Goal: Information Seeking & Learning: Understand process/instructions

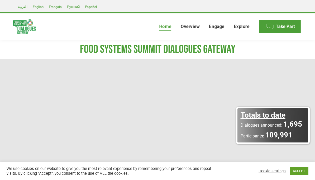
click at [296, 175] on link "ACCEPT" at bounding box center [299, 171] width 19 height 8
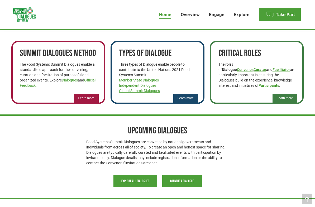
scroll to position [317, 0]
click at [88, 98] on span "Learn more" at bounding box center [86, 98] width 16 height 4
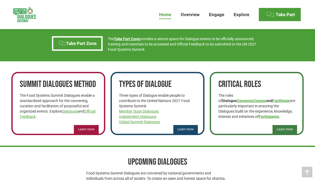
scroll to position [284, 0]
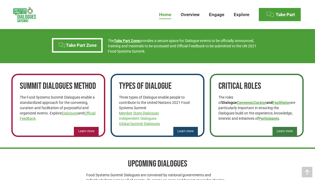
click at [143, 119] on link "Independent Dialogues" at bounding box center [138, 118] width 38 height 4
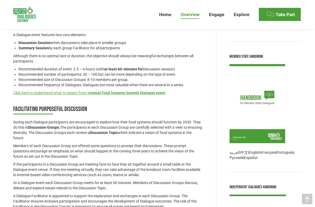
scroll to position [274, 0]
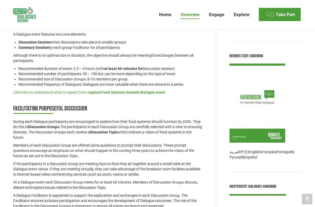
click at [140, 93] on strong "typical Food Systems Summit Dialogue event" at bounding box center [128, 92] width 76 height 4
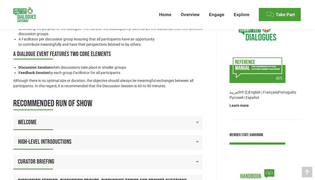
scroll to position [188, 0]
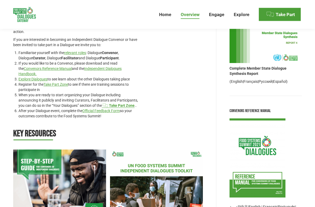
scroll to position [81, 0]
click at [98, 111] on link "Official Feedback Form" at bounding box center [101, 111] width 38 height 4
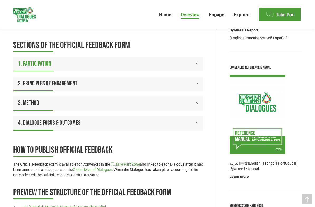
click at [119, 62] on link "1. Participation" at bounding box center [108, 64] width 190 height 14
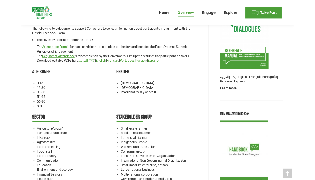
scroll to position [198, 0]
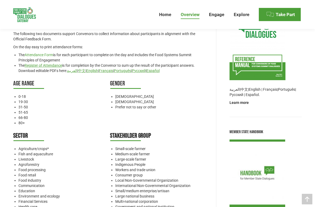
click at [40, 54] on link "Attendance Form" at bounding box center [39, 55] width 29 height 4
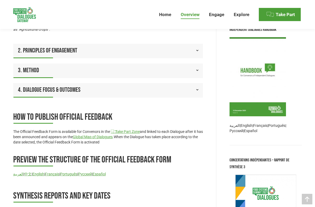
scroll to position [431, 0]
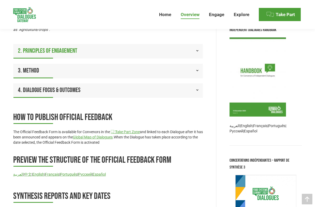
click at [137, 52] on link "2. Principles of Engagement" at bounding box center [108, 51] width 190 height 14
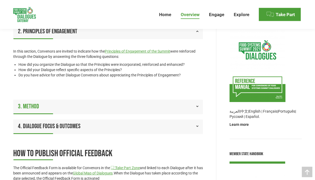
click at [52, 109] on link "3. Method" at bounding box center [108, 107] width 190 height 14
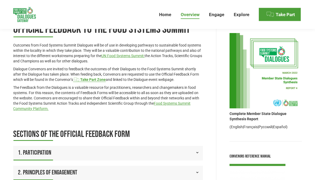
scroll to position [44, 0]
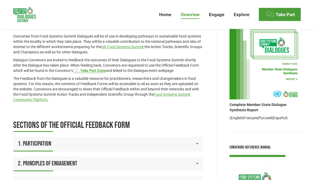
click at [45, 139] on span "1. Participation" at bounding box center [34, 143] width 33 height 9
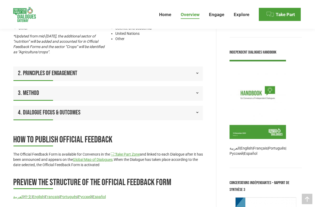
scroll to position [409, 0]
click at [34, 72] on span "2. Principles of Engagement" at bounding box center [47, 73] width 59 height 9
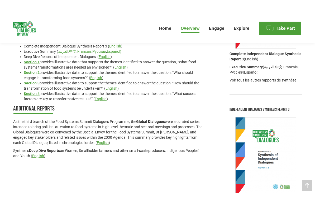
scroll to position [717, 0]
